Goal: Task Accomplishment & Management: Manage account settings

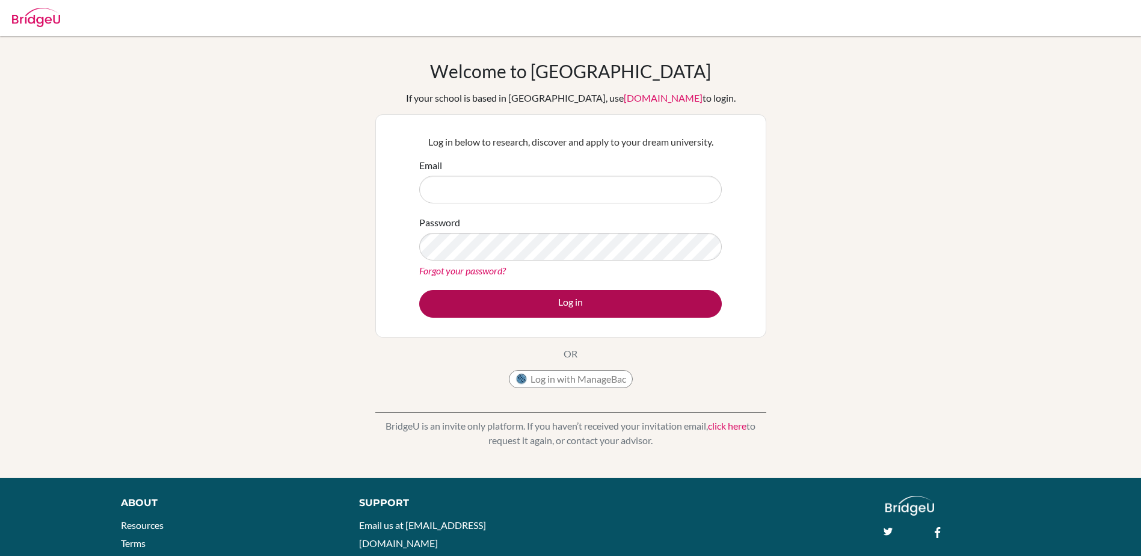
type input "[EMAIL_ADDRESS][DOMAIN_NAME]"
click at [562, 297] on button "Log in" at bounding box center [570, 304] width 302 height 28
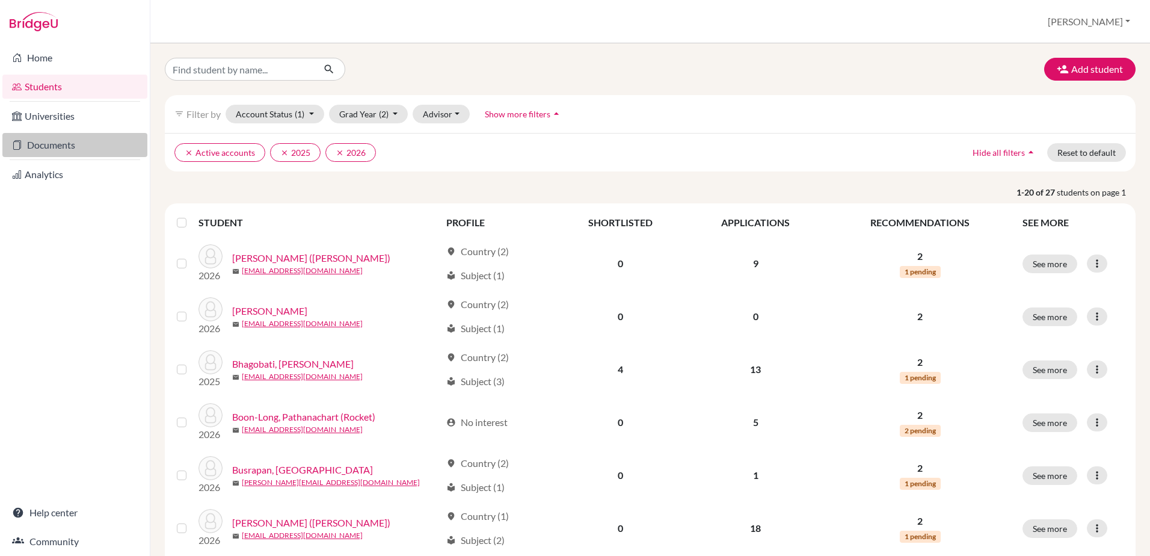
click at [72, 147] on link "Documents" at bounding box center [74, 145] width 145 height 24
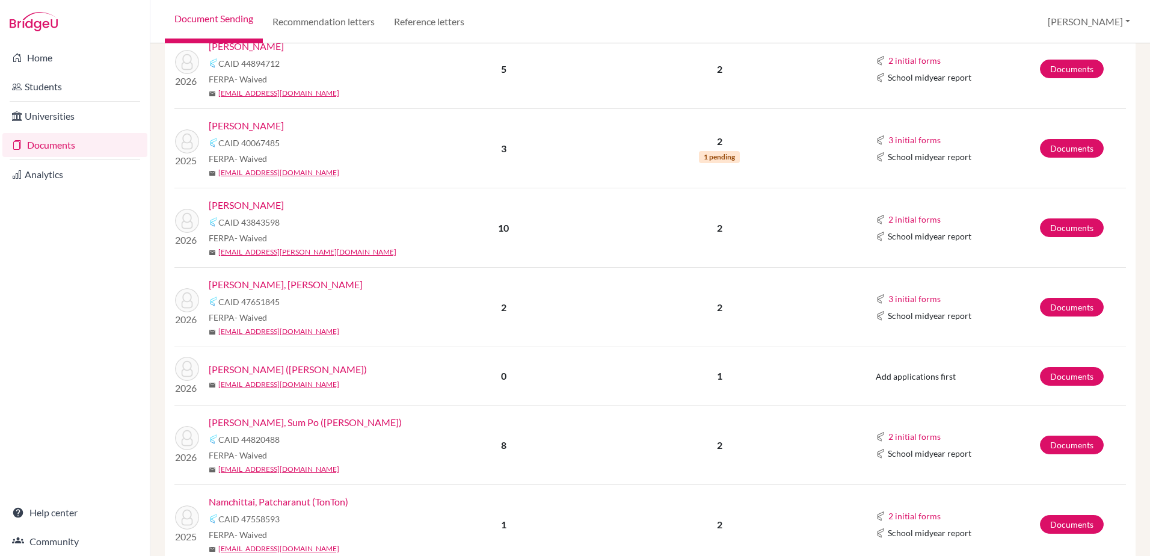
scroll to position [1082, 0]
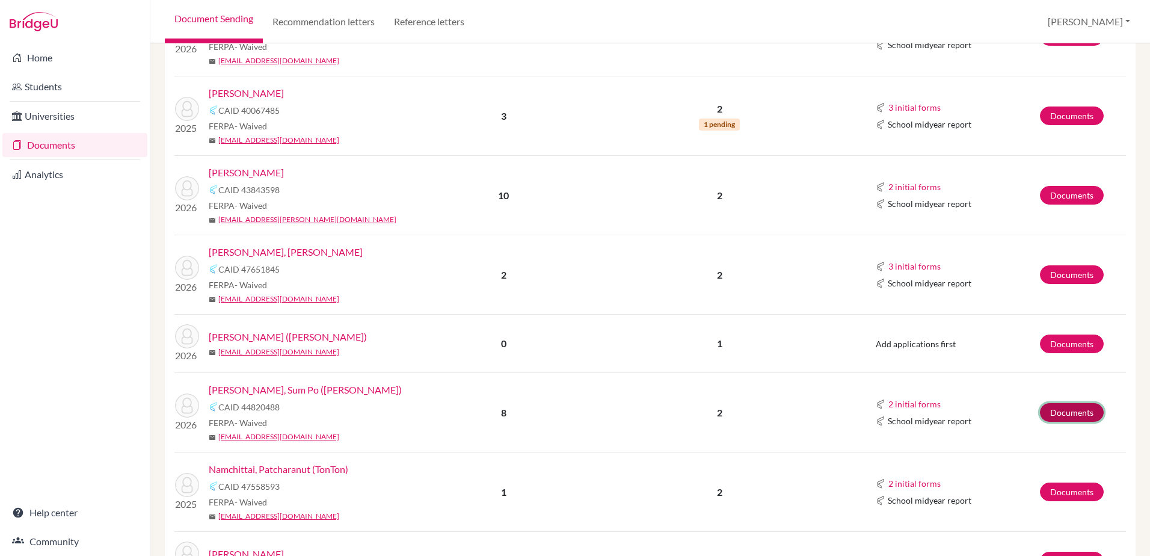
click at [1040, 411] on link "Documents" at bounding box center [1072, 412] width 64 height 19
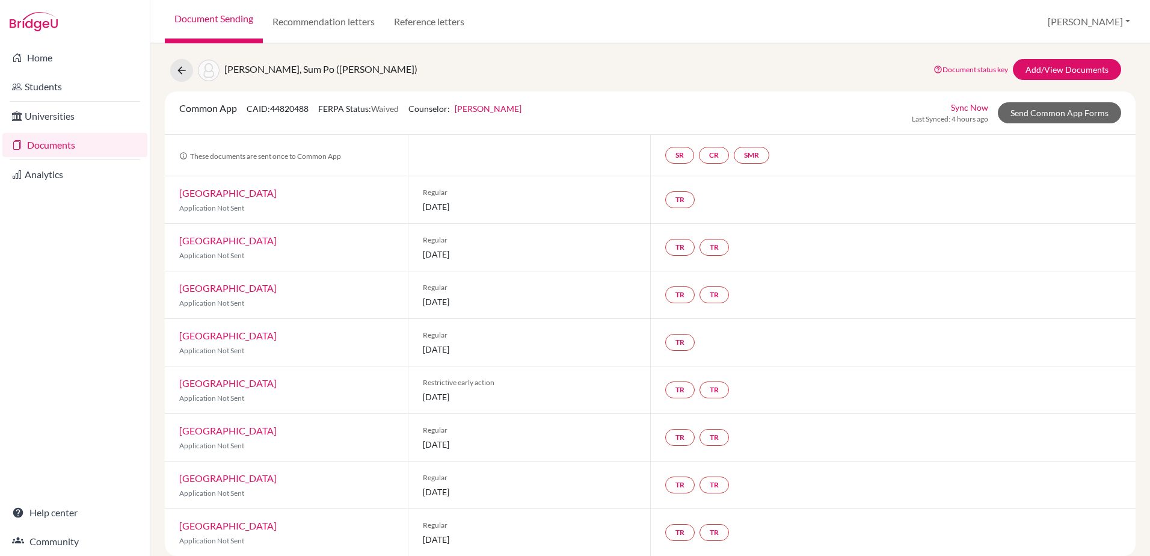
scroll to position [41, 0]
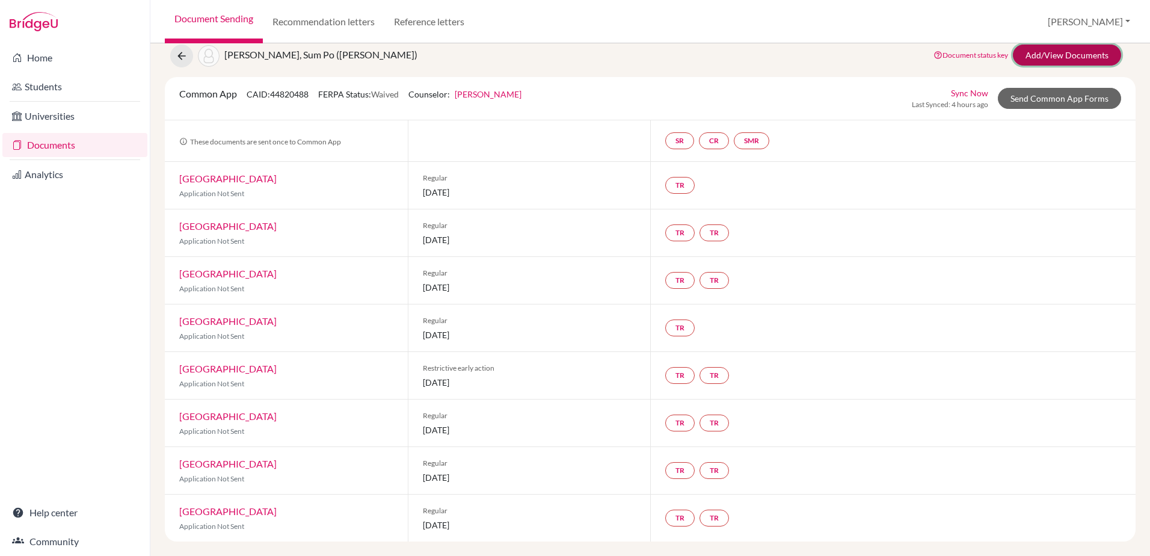
click at [1055, 54] on link "Add/View Documents" at bounding box center [1067, 55] width 108 height 21
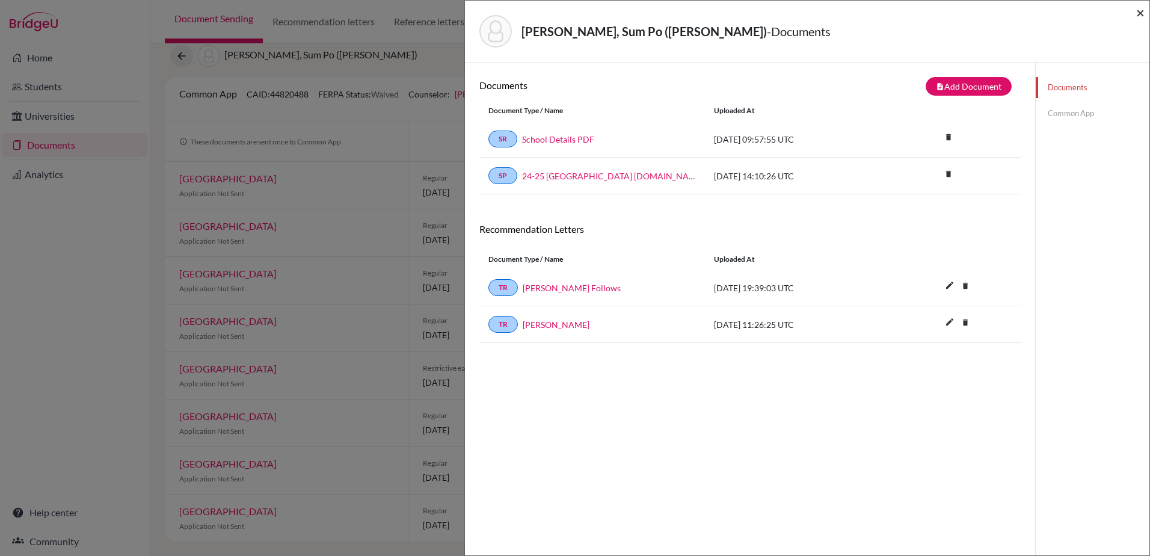
click at [1140, 16] on span "×" at bounding box center [1140, 12] width 8 height 17
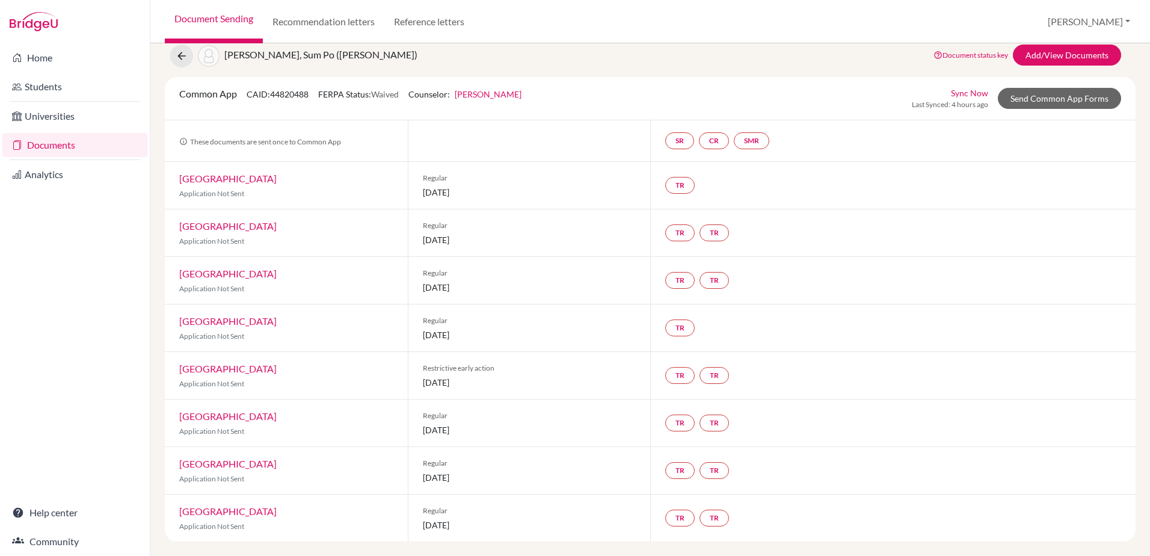
click at [72, 152] on link "Documents" at bounding box center [74, 145] width 145 height 24
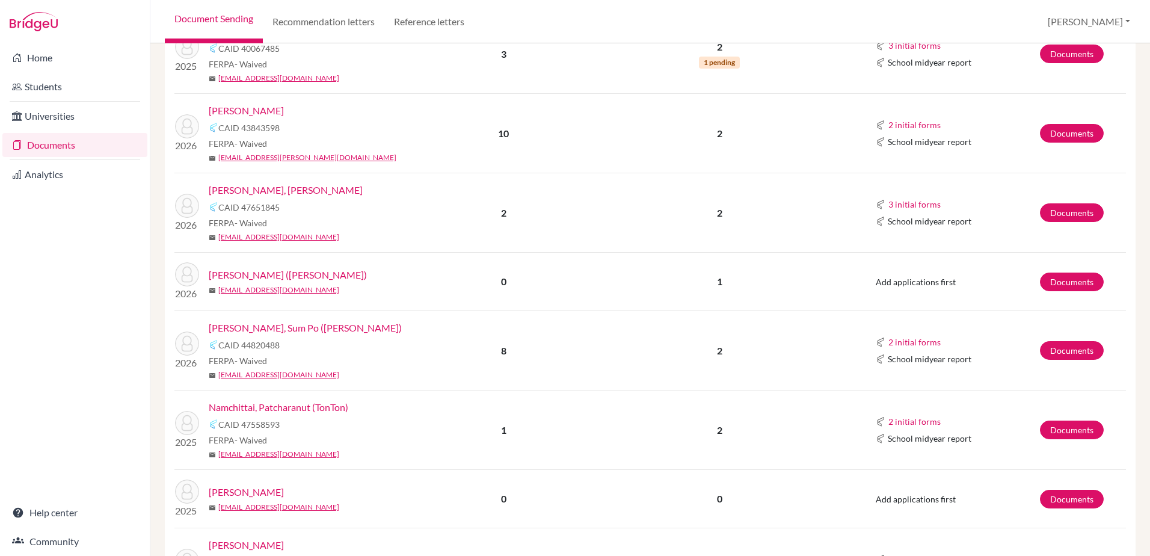
scroll to position [1203, 0]
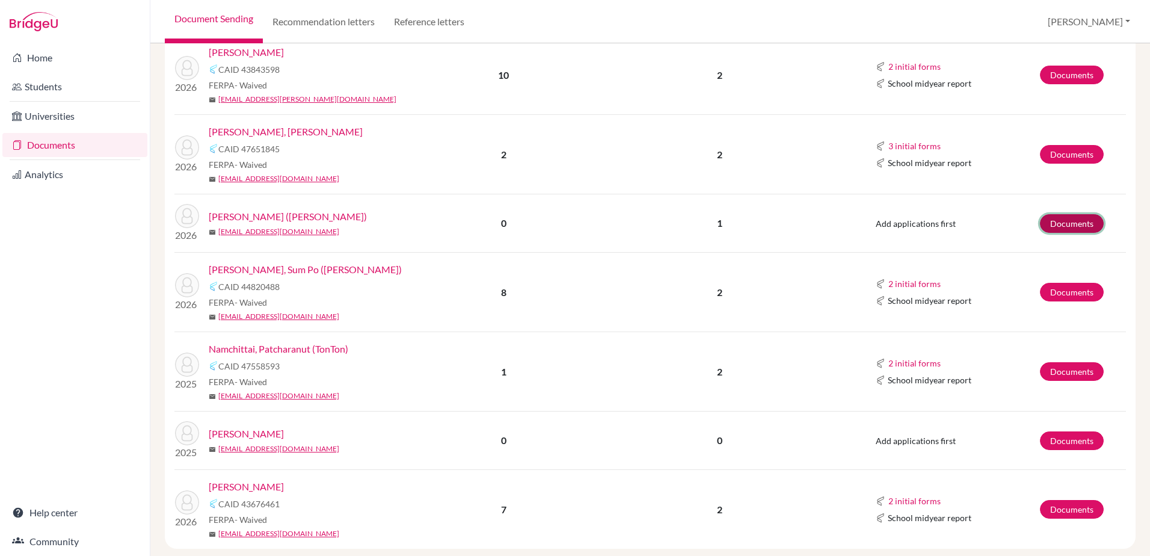
click at [1067, 217] on link "Documents" at bounding box center [1072, 223] width 64 height 19
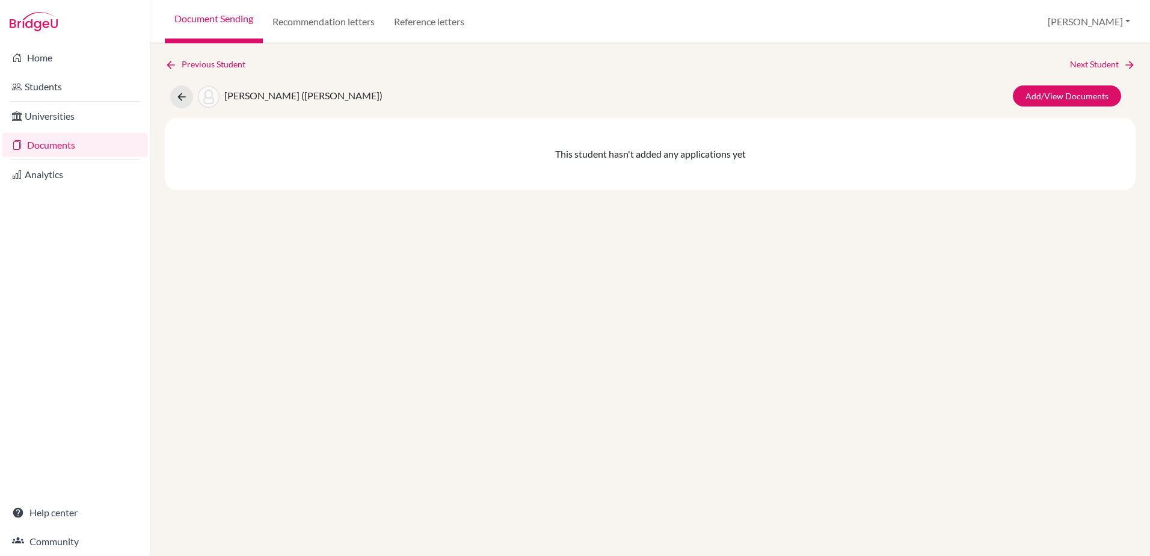
click at [35, 147] on link "Documents" at bounding box center [74, 145] width 145 height 24
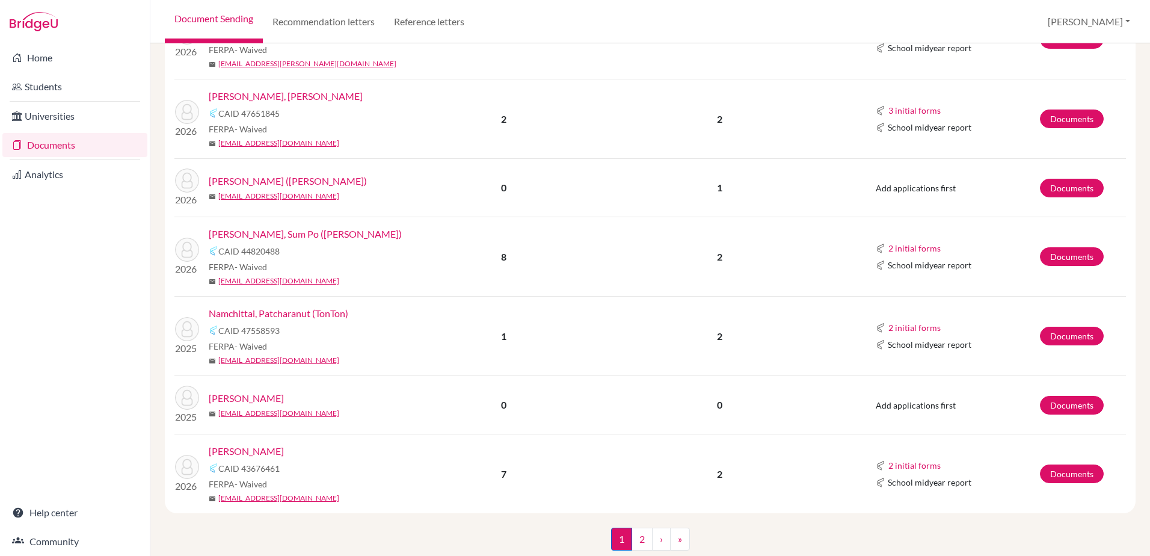
scroll to position [1271, 0]
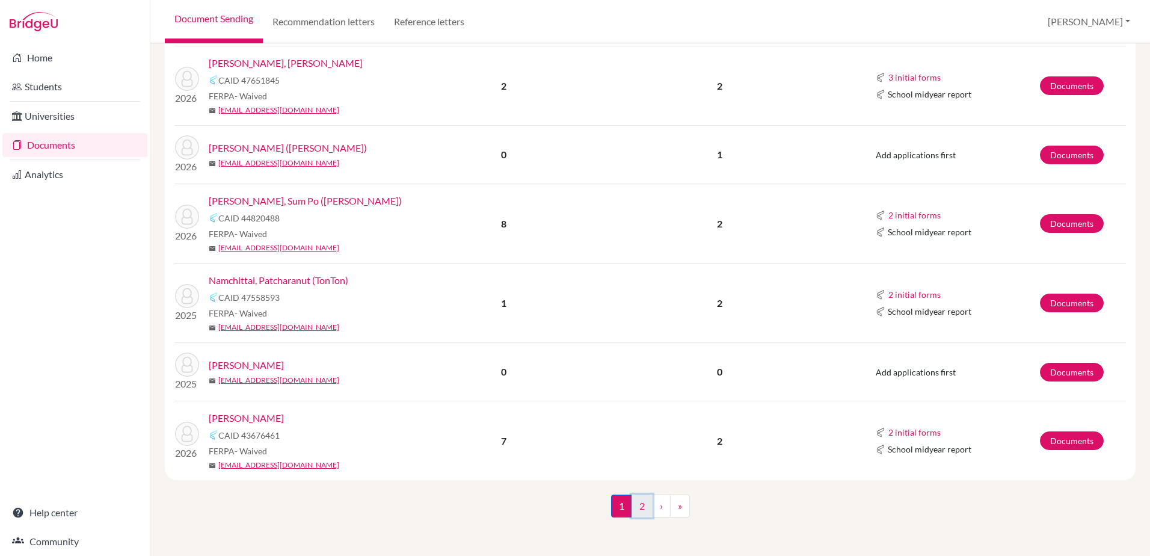
click at [637, 509] on link "2" at bounding box center [641, 505] width 21 height 23
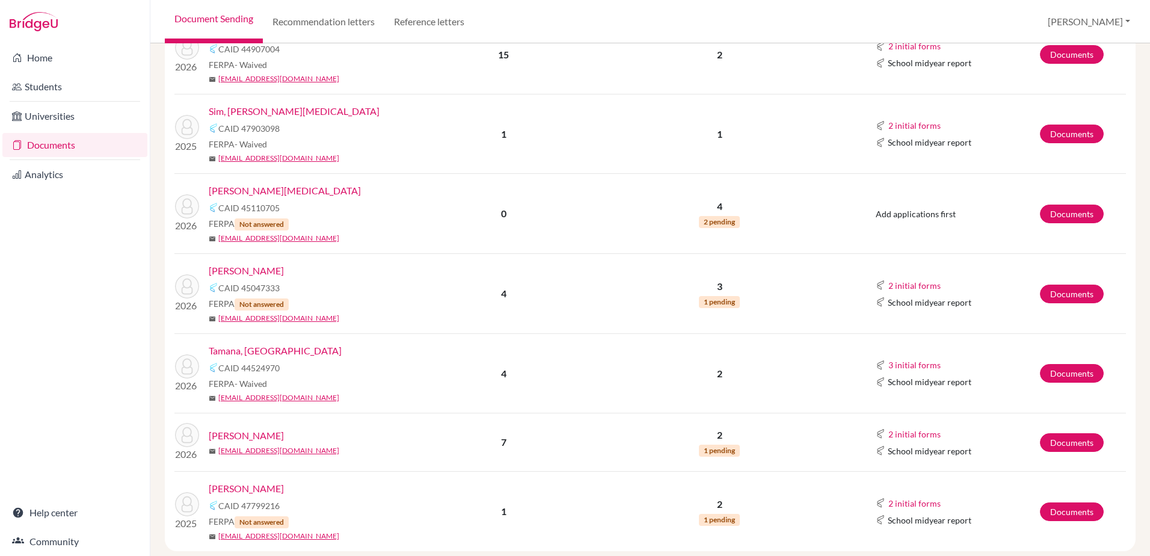
scroll to position [280, 0]
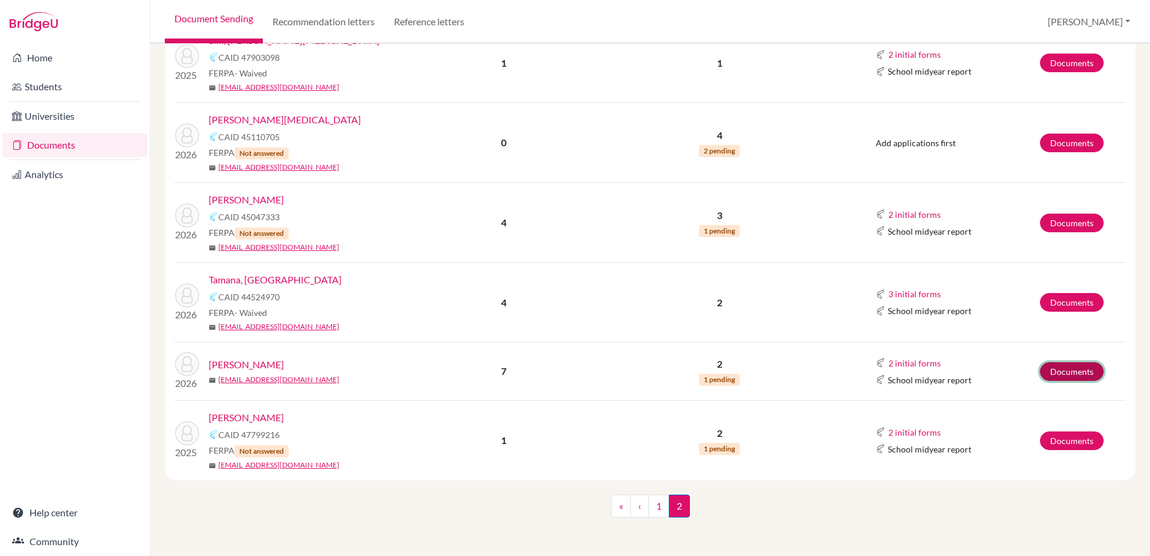
click at [1052, 373] on link "Documents" at bounding box center [1072, 371] width 64 height 19
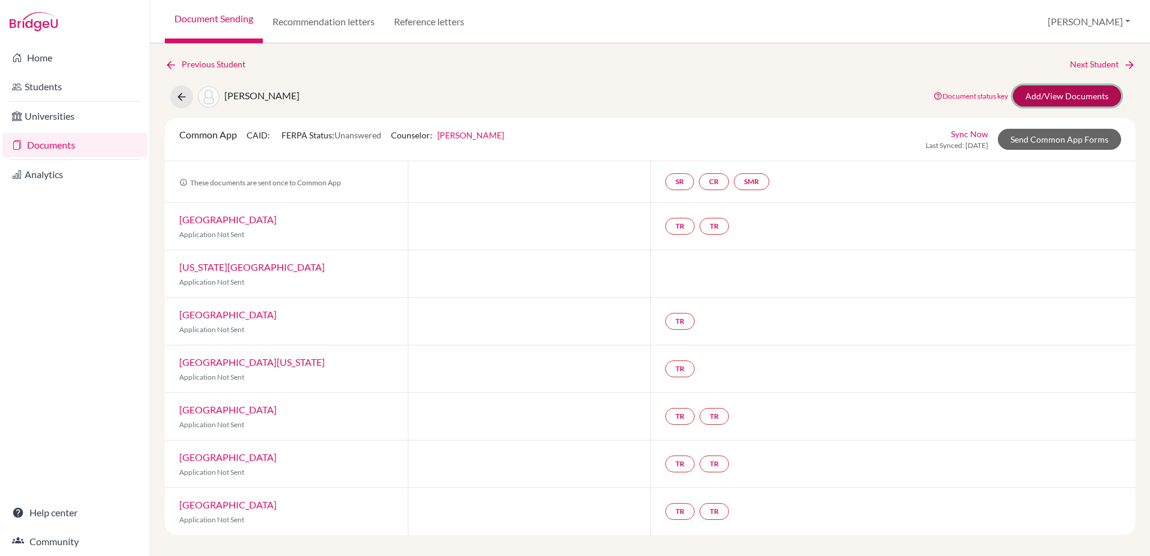
click at [1051, 101] on link "Add/View Documents" at bounding box center [1067, 95] width 108 height 21
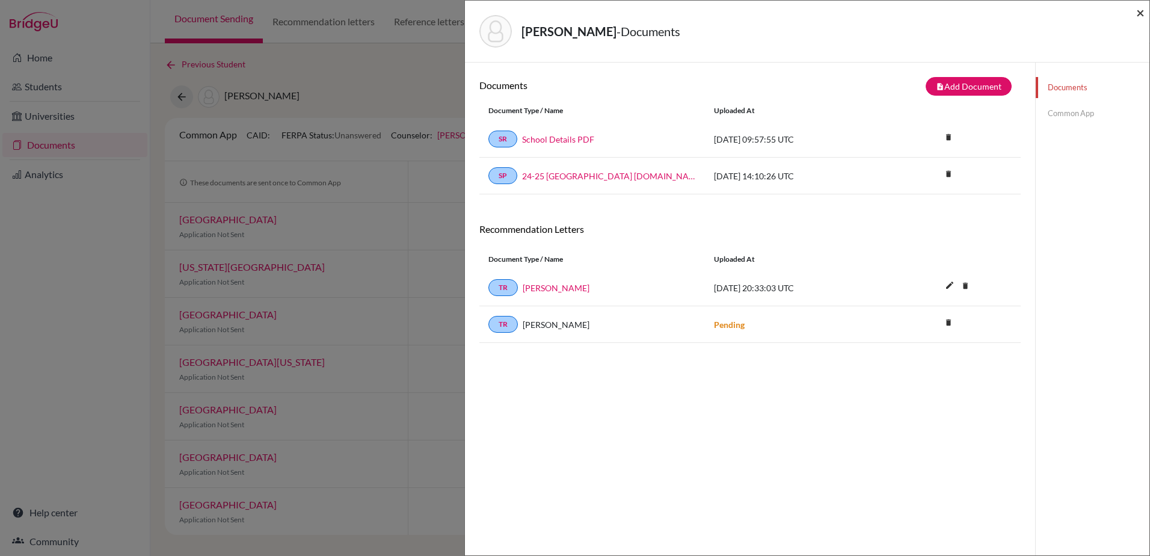
click at [1142, 11] on span "×" at bounding box center [1140, 12] width 8 height 17
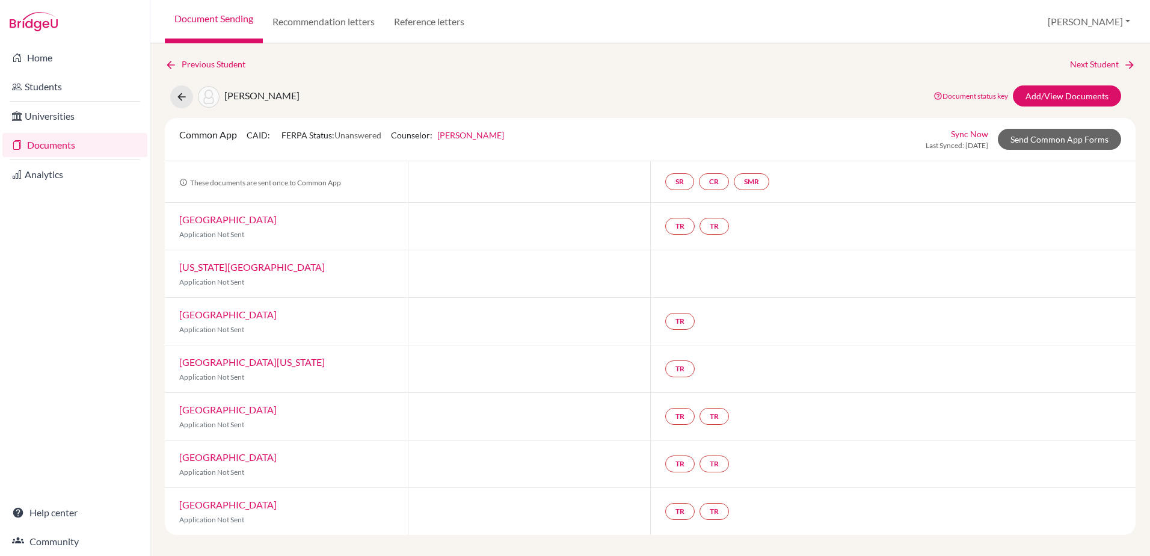
click at [67, 143] on link "Documents" at bounding box center [74, 145] width 145 height 24
